Goal: Task Accomplishment & Management: Complete application form

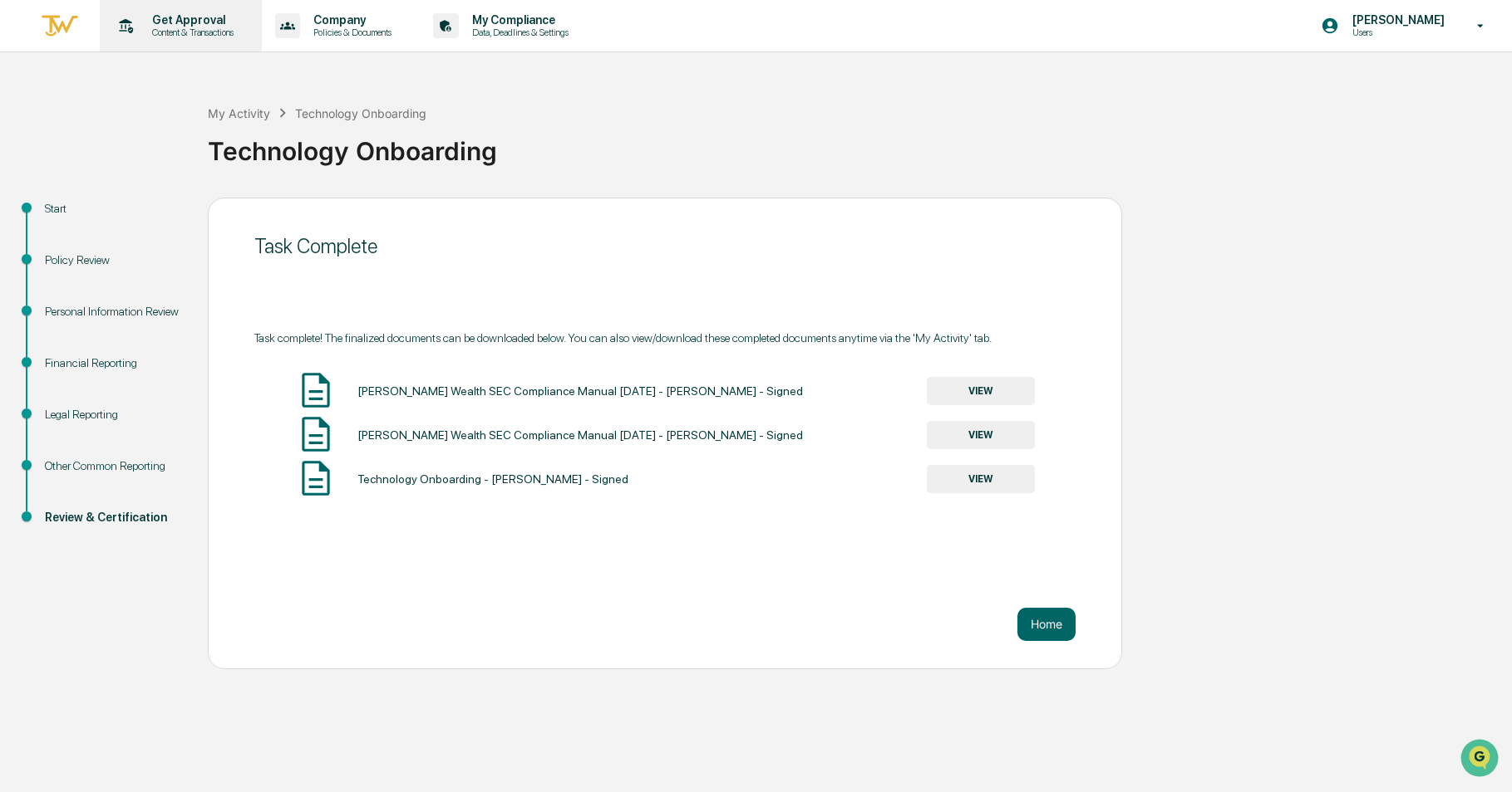
click at [161, 44] on div "Get Approval Content & Transactions" at bounding box center [179, 25] width 145 height 52
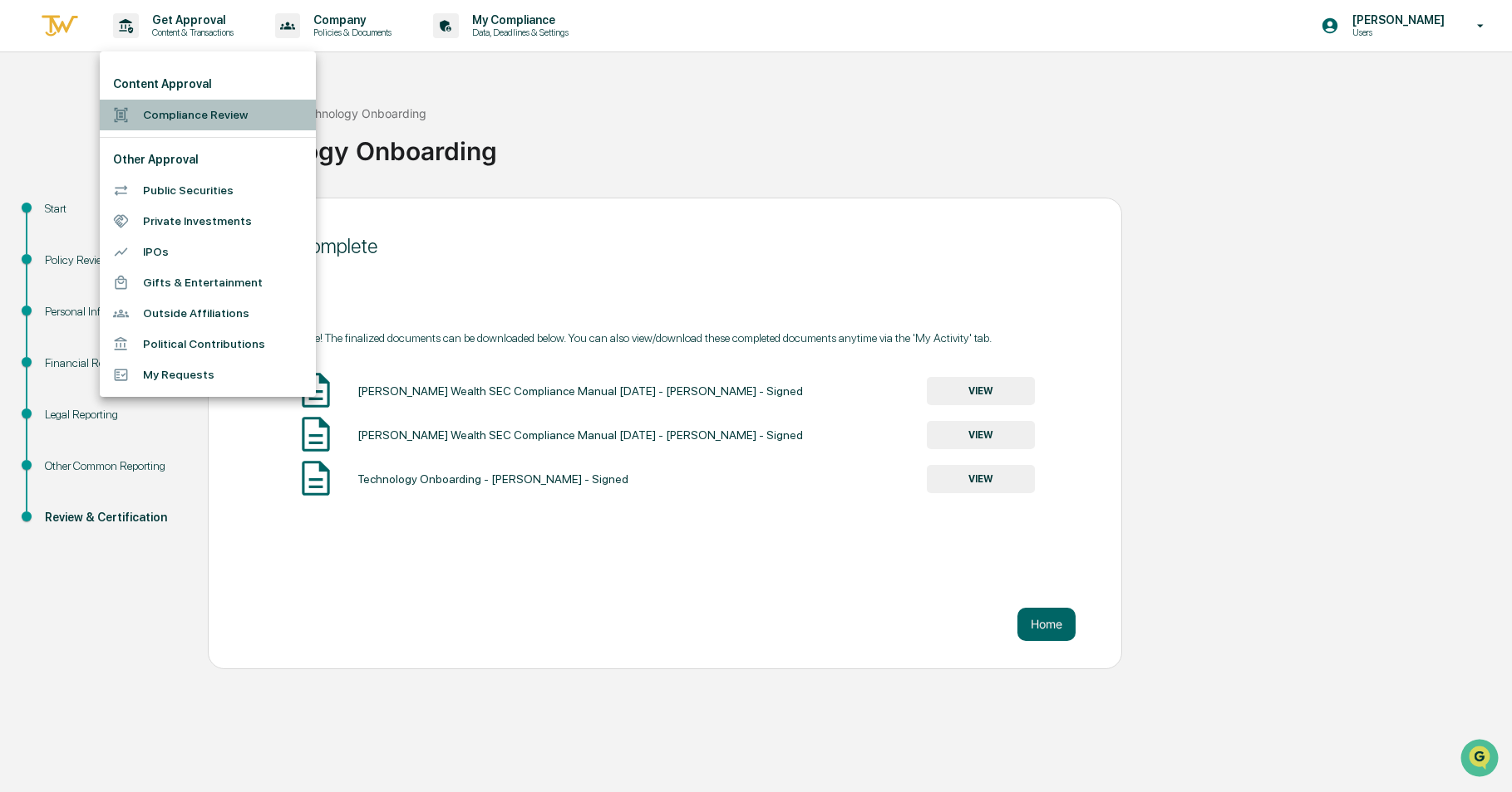
click at [187, 121] on li "Compliance Review" at bounding box center [208, 115] width 216 height 31
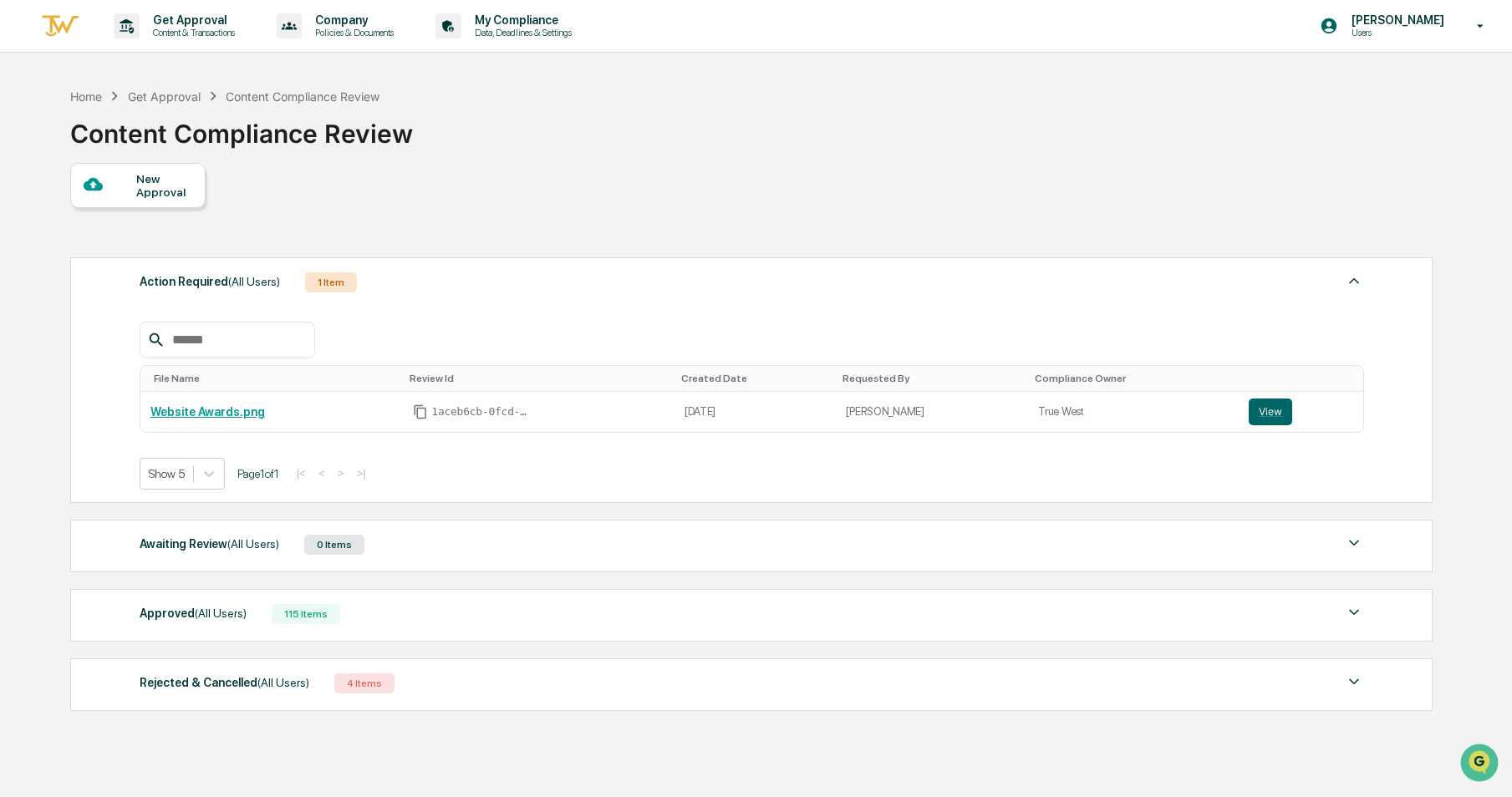
click at [144, 183] on div "New Approval" at bounding box center [164, 185] width 56 height 27
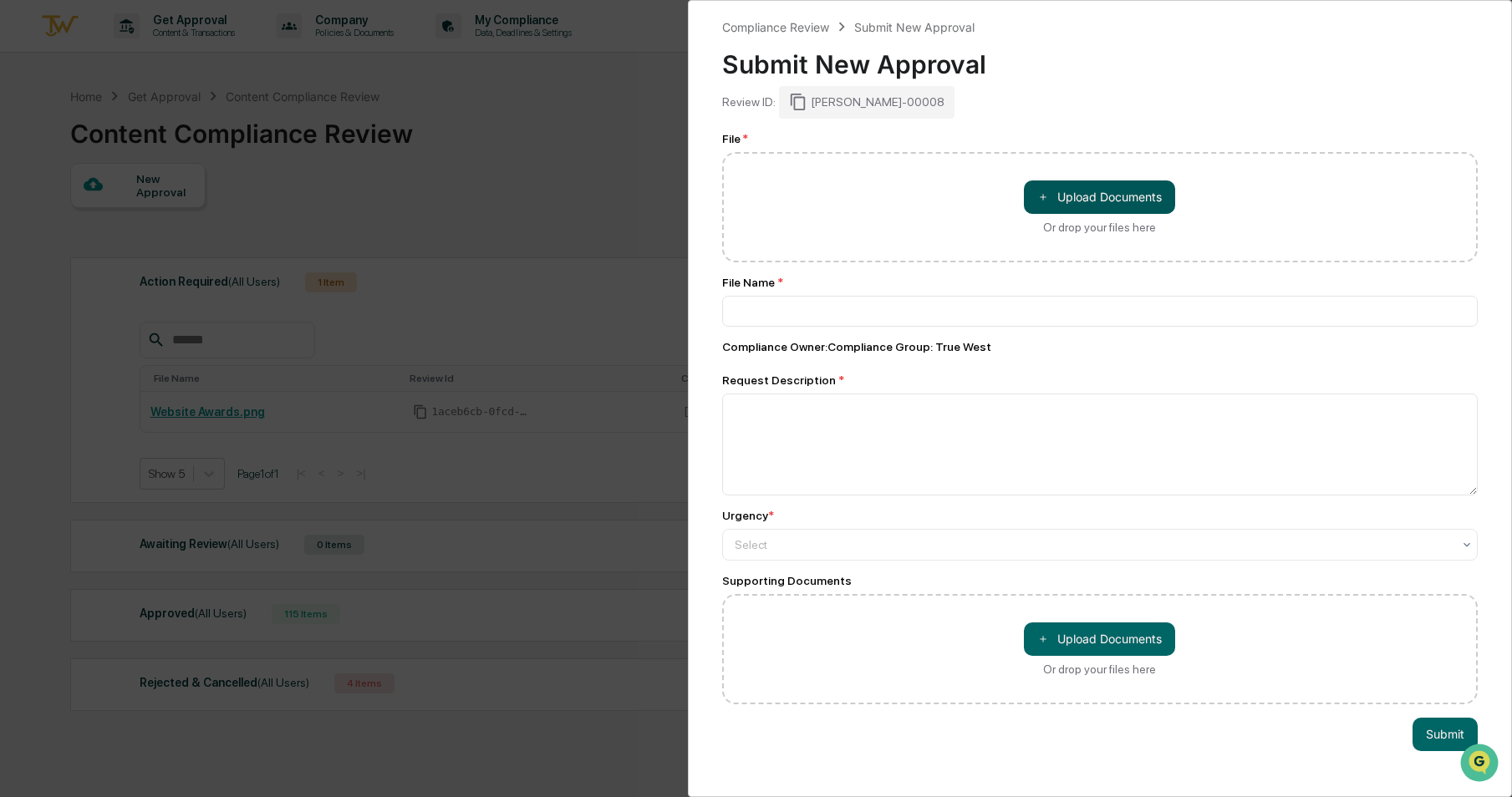
click at [1060, 195] on button "＋ Upload Documents" at bounding box center [1098, 196] width 151 height 33
type input "**********"
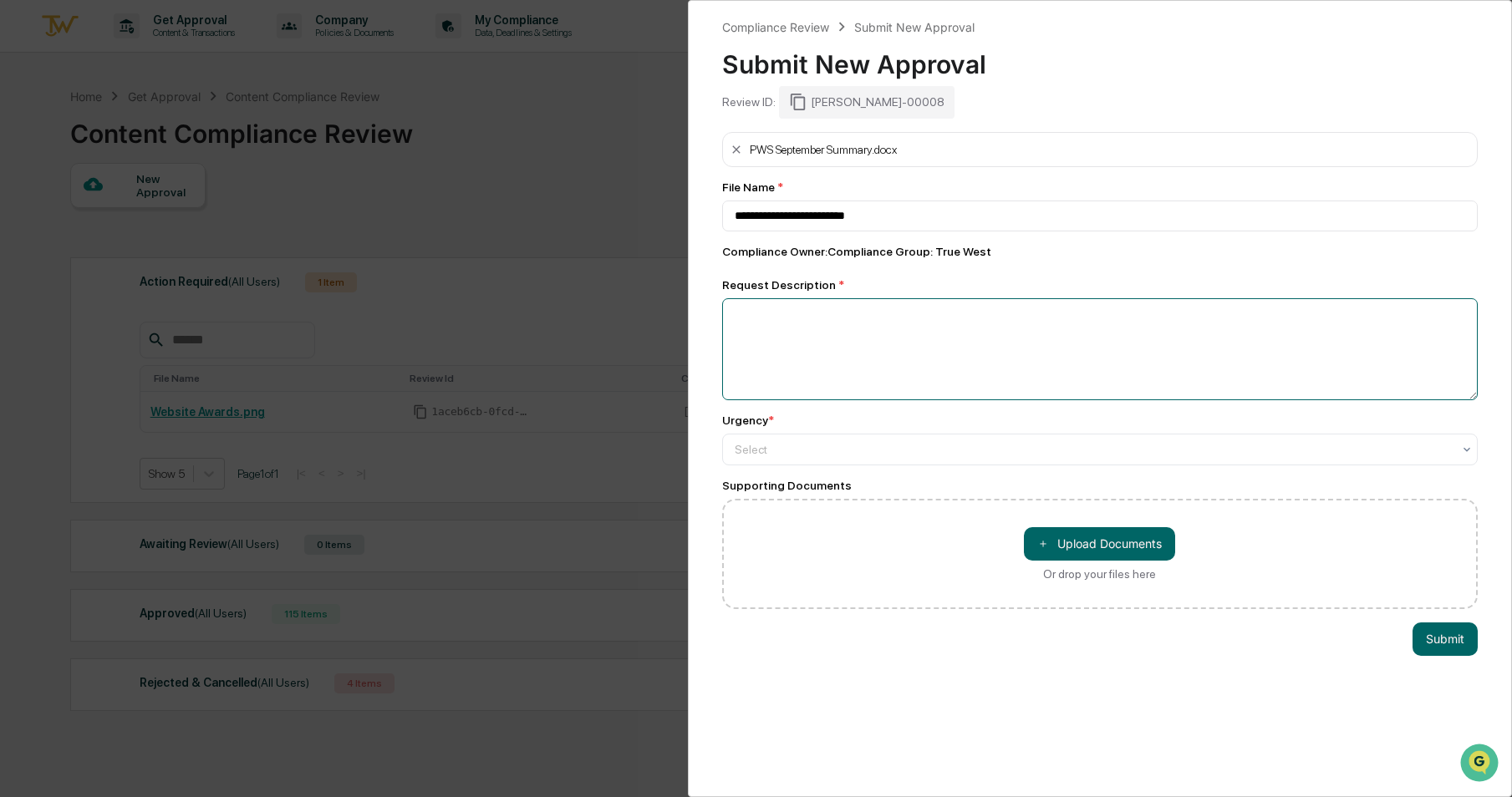
click at [974, 336] on textarea at bounding box center [1099, 349] width 756 height 102
type textarea "**********"
drag, startPoint x: 950, startPoint y: 467, endPoint x: 953, endPoint y: 450, distance: 17.3
click at [950, 467] on div "**********" at bounding box center [1099, 370] width 756 height 477
click at [953, 450] on div at bounding box center [1093, 450] width 718 height 17
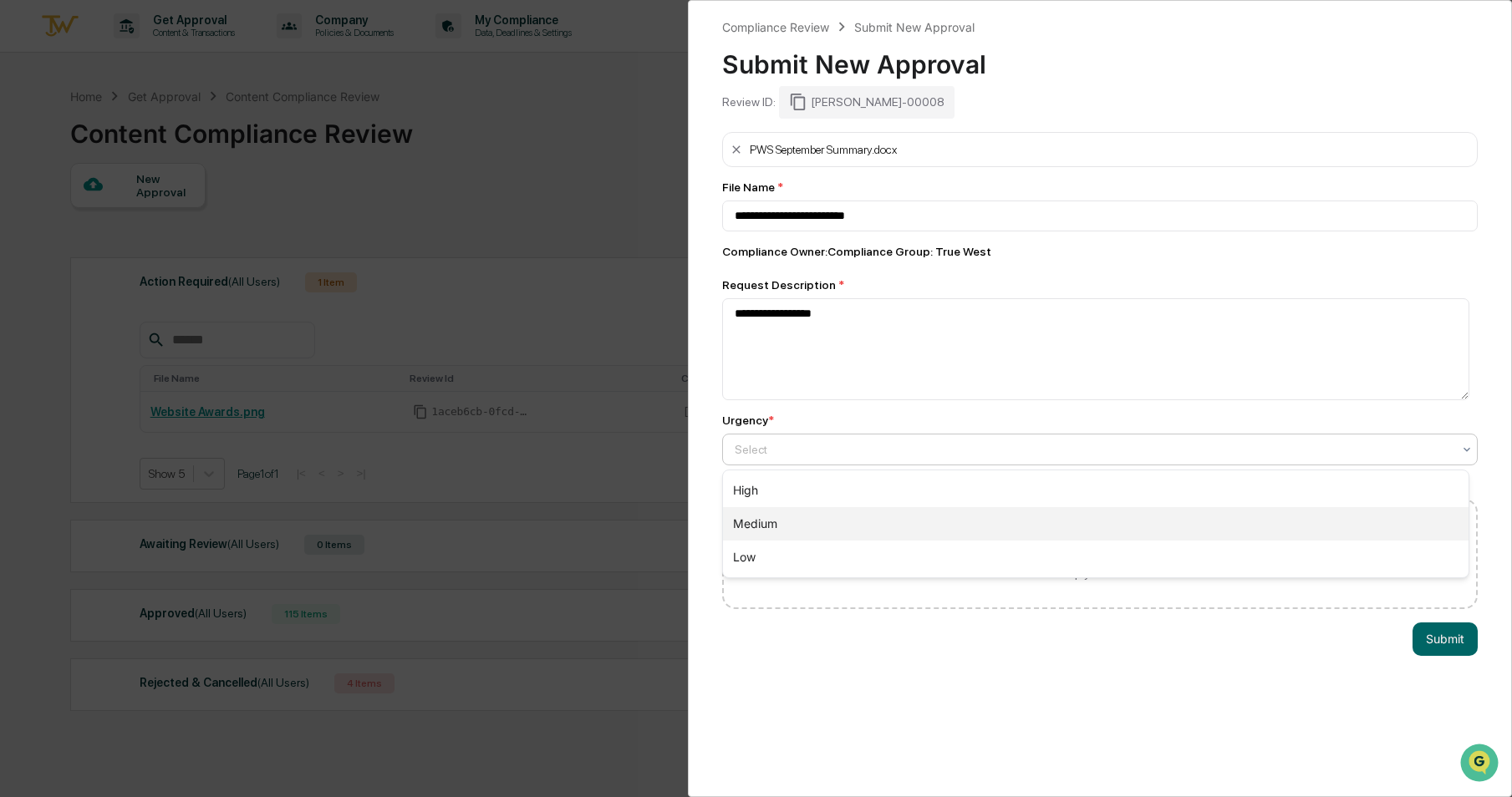
click at [898, 529] on div "Medium" at bounding box center [1096, 524] width 747 height 33
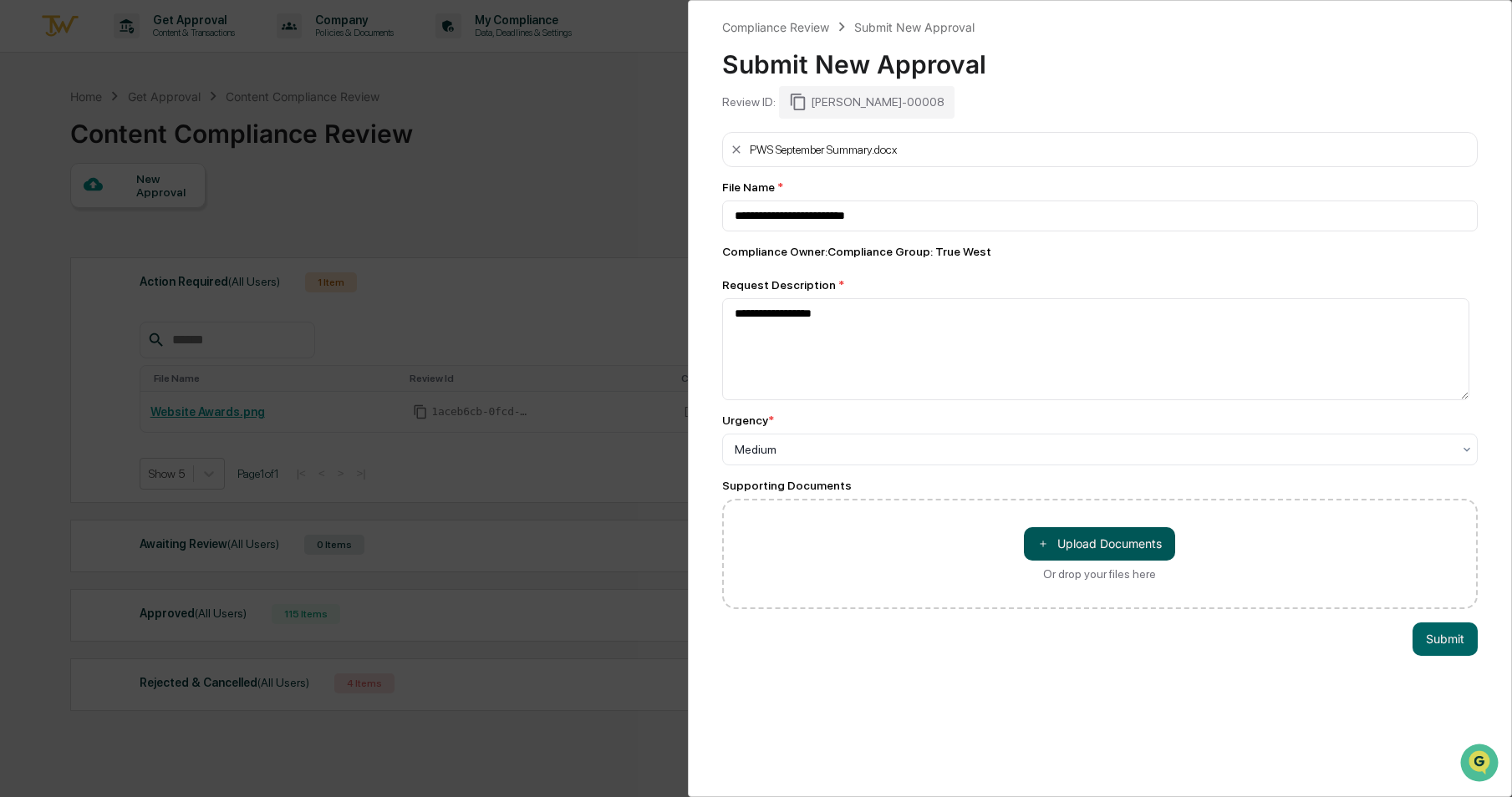
click at [1057, 538] on button "＋ Upload Documents" at bounding box center [1098, 544] width 151 height 33
click at [1419, 670] on button "Submit" at bounding box center [1445, 674] width 65 height 33
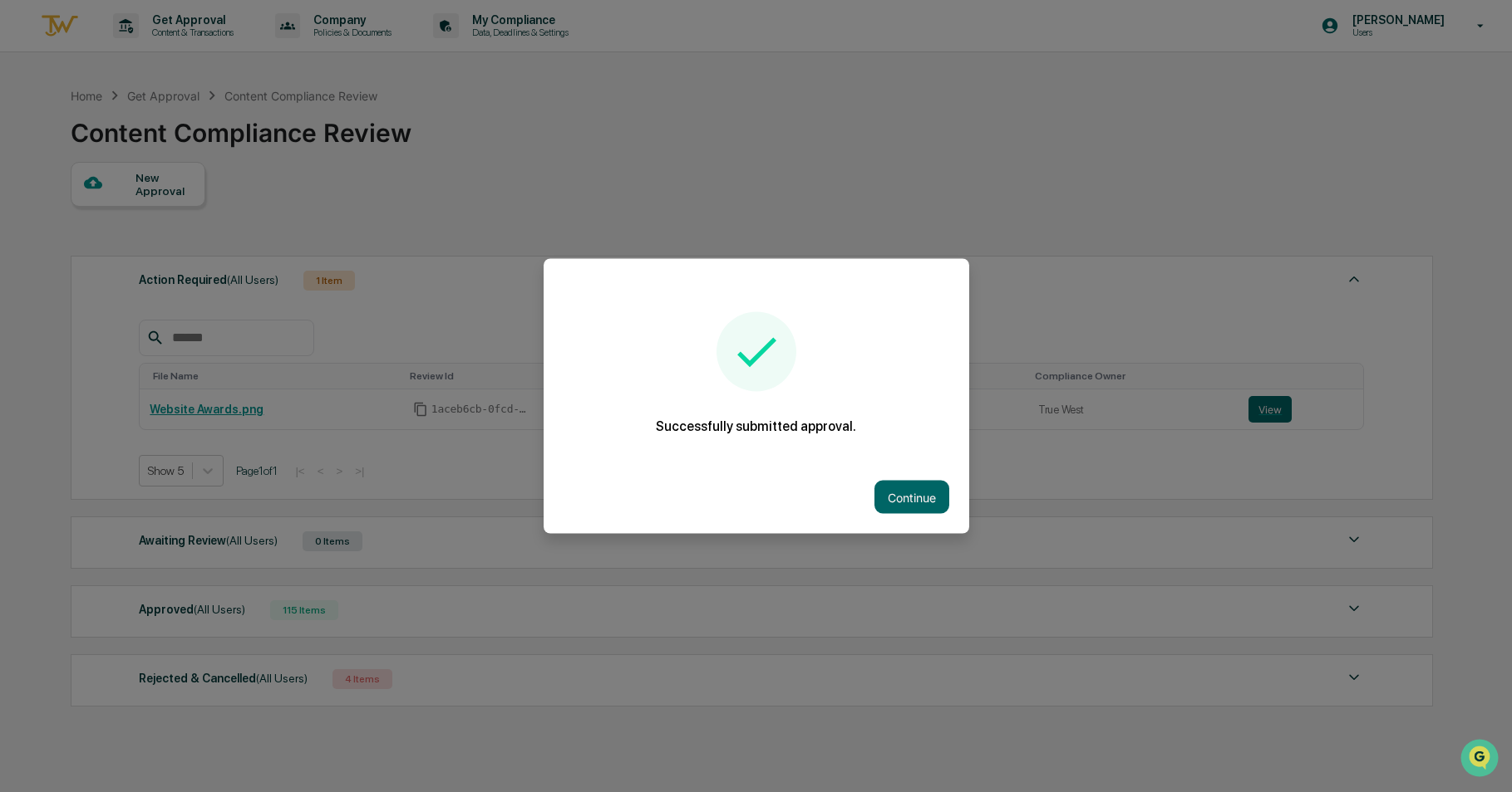
click at [819, 105] on div at bounding box center [756, 396] width 1512 height 792
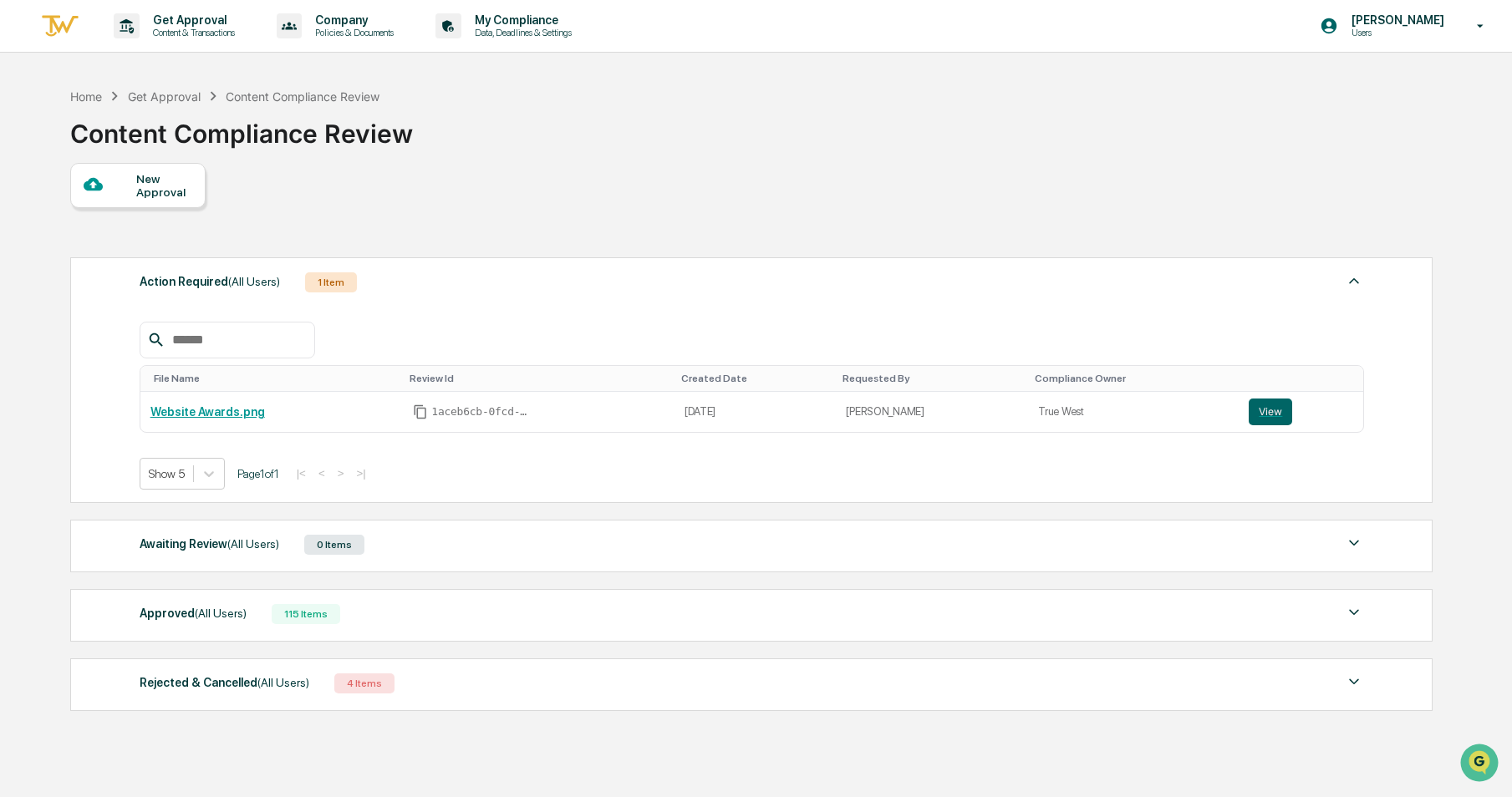
click at [823, 105] on div "Home Get Approval Content Compliance Review Content Compliance Review" at bounding box center [750, 121] width 1360 height 83
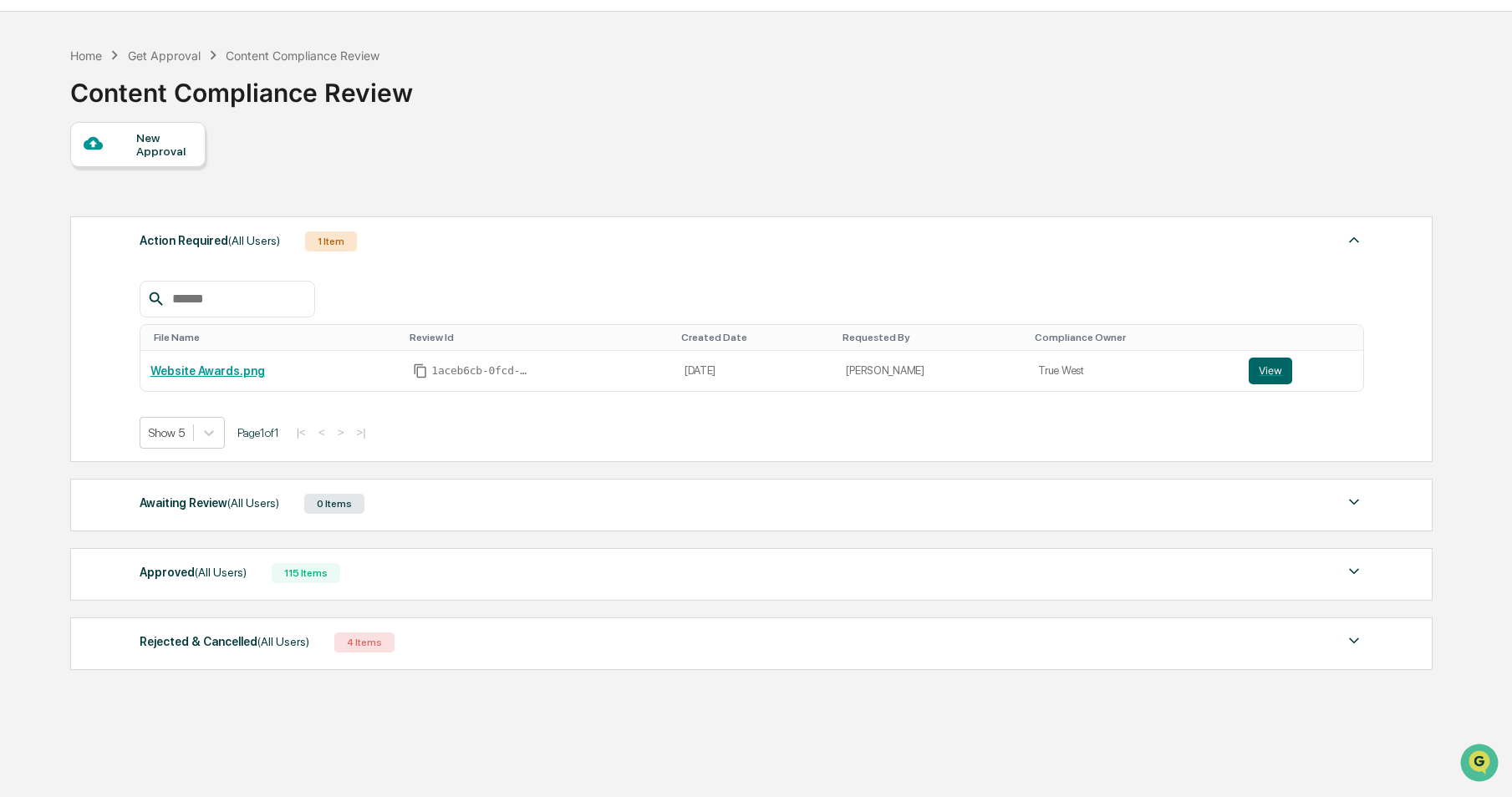
scroll to position [80, 0]
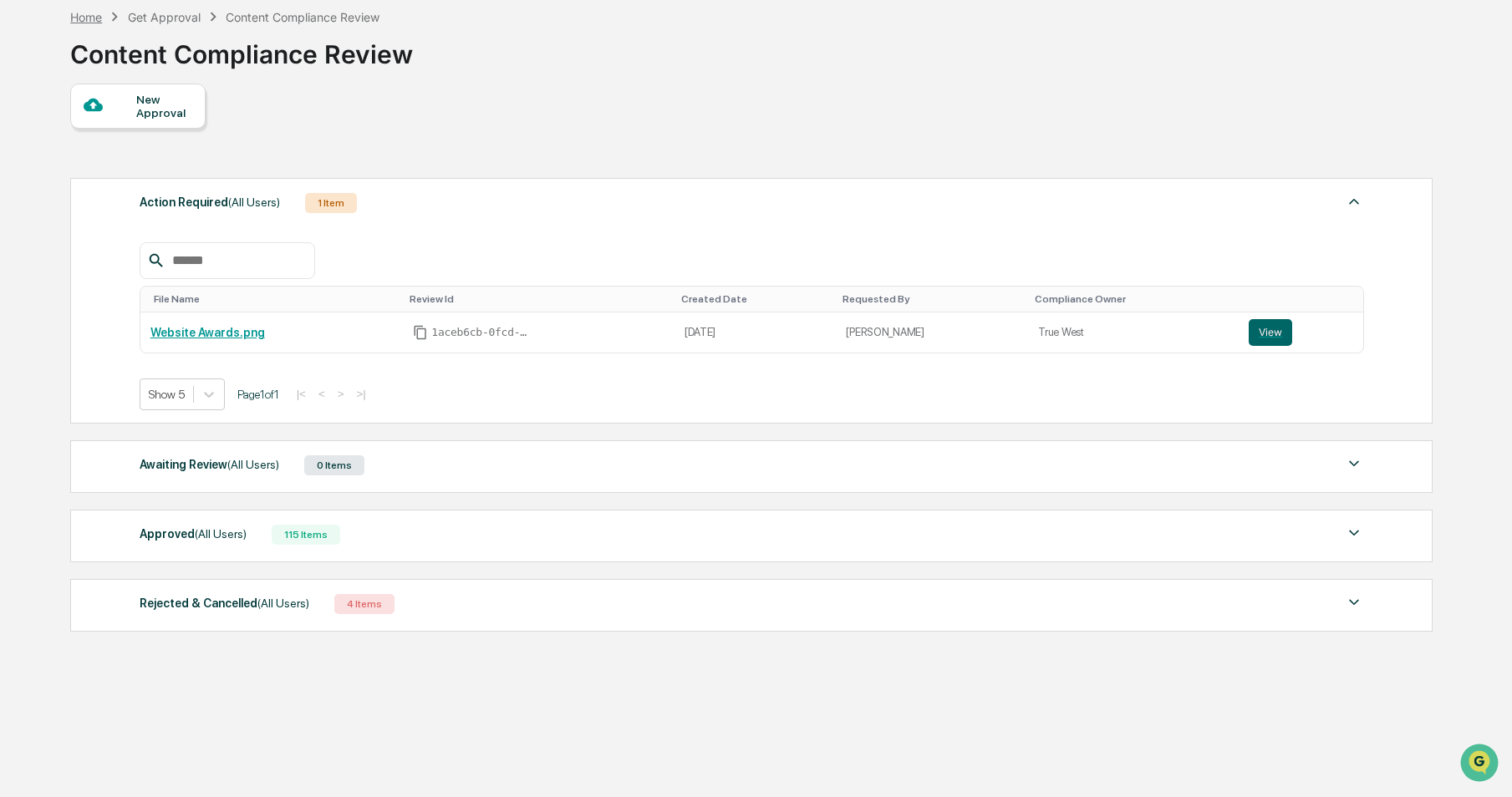
click at [95, 23] on div "Home" at bounding box center [85, 17] width 31 height 14
